Goal: Browse casually: Explore the website without a specific task or goal

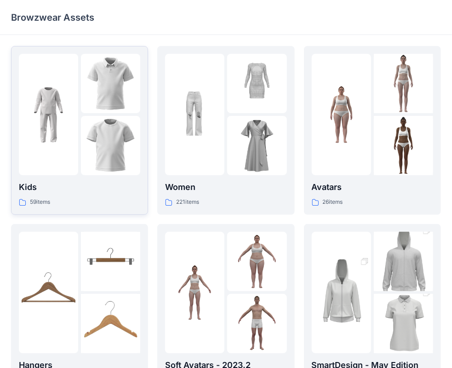
click at [74, 195] on div "Kids 59 items" at bounding box center [79, 194] width 121 height 26
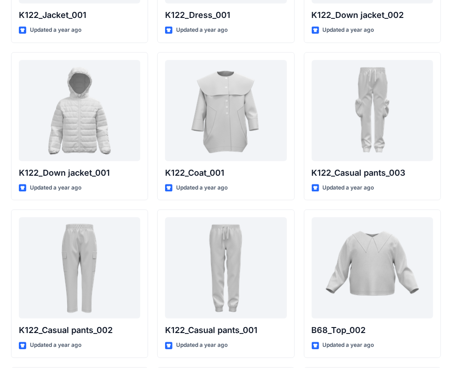
scroll to position [874, 0]
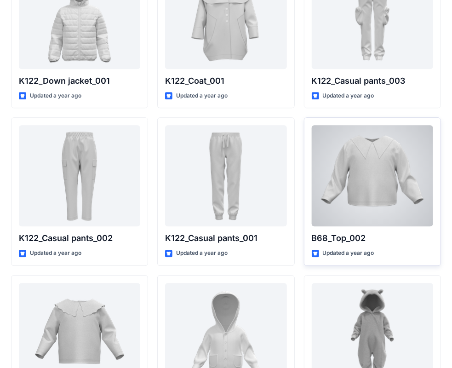
click at [366, 217] on div at bounding box center [372, 175] width 121 height 101
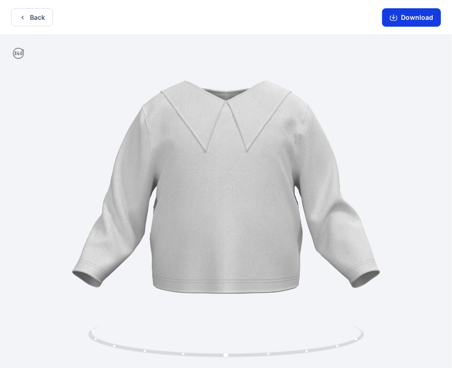
click at [411, 20] on button "Download" at bounding box center [411, 17] width 59 height 18
click at [401, 18] on button "Download" at bounding box center [411, 17] width 59 height 18
click at [390, 20] on button "Download" at bounding box center [411, 17] width 59 height 18
click at [397, 20] on icon "button" at bounding box center [393, 17] width 7 height 7
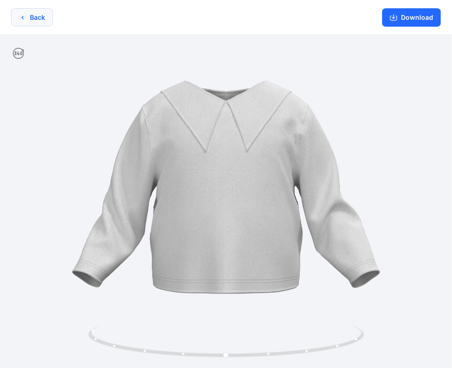
click at [45, 19] on button "Back" at bounding box center [32, 17] width 42 height 18
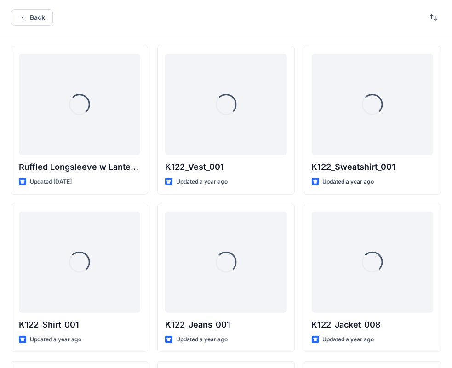
scroll to position [874, 0]
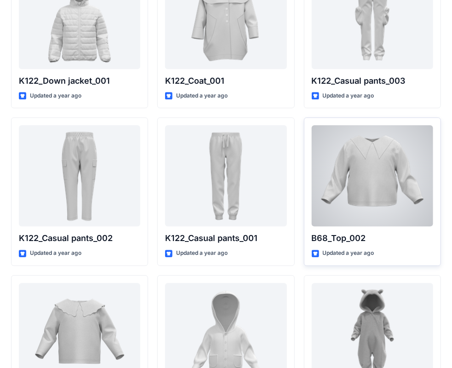
click at [372, 187] on div at bounding box center [372, 175] width 121 height 101
